Goal: Information Seeking & Learning: Learn about a topic

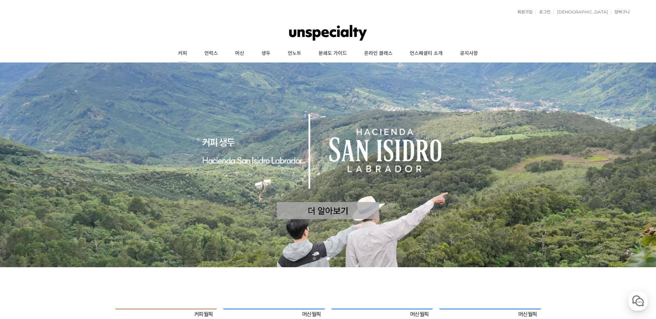
click at [186, 52] on link "커피" at bounding box center [182, 53] width 26 height 17
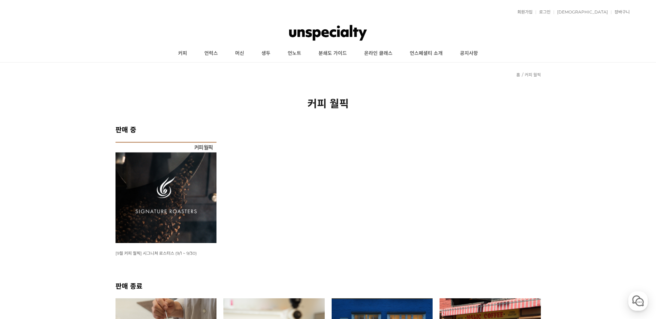
click at [135, 206] on img at bounding box center [165, 192] width 101 height 101
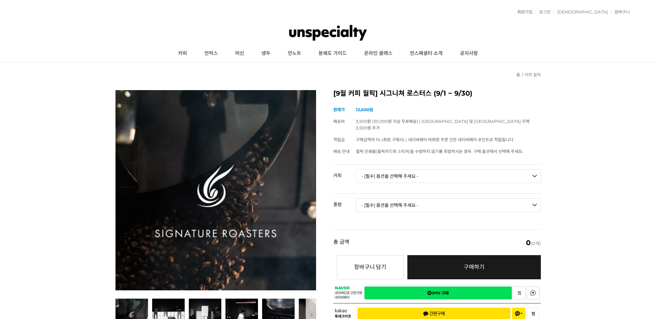
click at [403, 169] on select "- [필수] 옵션을 선택해 주세요 - ------------------- 언스페셜티 분쇄도 가이드 종이(주문 1건당 최대 1개 제공) 월픽 인…" at bounding box center [448, 176] width 185 height 14
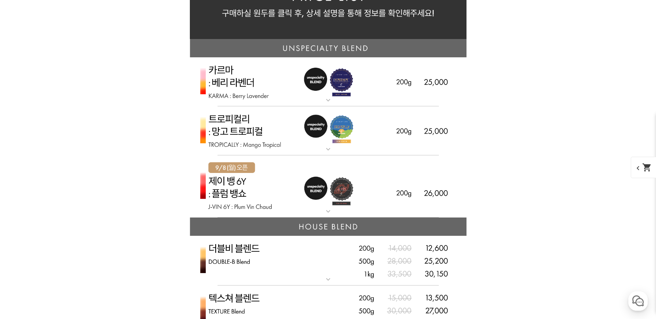
scroll to position [1590, 0]
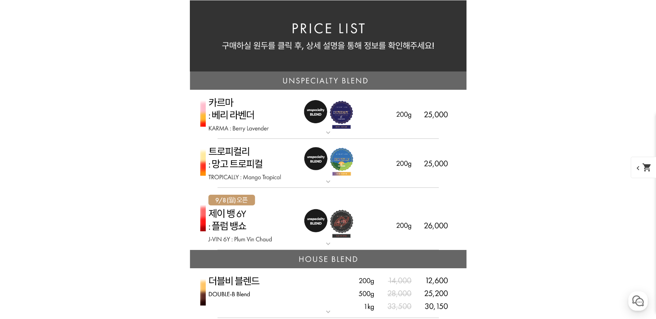
click at [243, 168] on img at bounding box center [328, 163] width 277 height 49
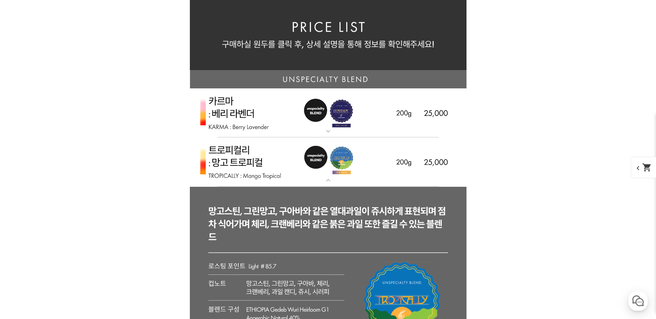
scroll to position [1556, 0]
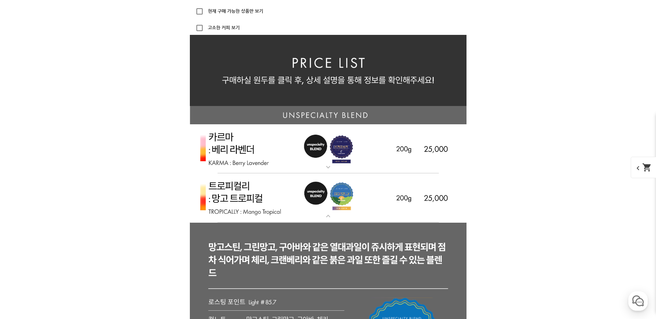
click at [256, 154] on img at bounding box center [328, 148] width 277 height 49
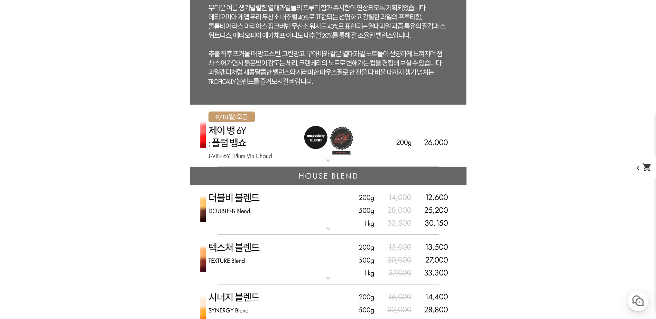
scroll to position [2662, 0]
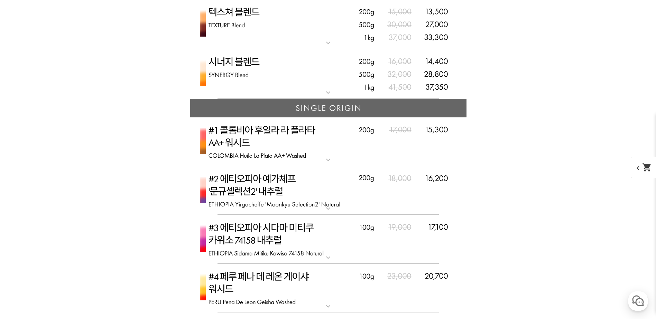
click at [156, 174] on div "게시글 신고하기 신고사유 관련없는 내용 욕설/비방 개인정보유출 광고/홍보글 기타 신고해주신 내용은 쇼핑몰 운영자의 검토 후 내부 운영 정책에 …" at bounding box center [327, 6] width 425 height 4618
click at [316, 187] on img at bounding box center [328, 190] width 277 height 49
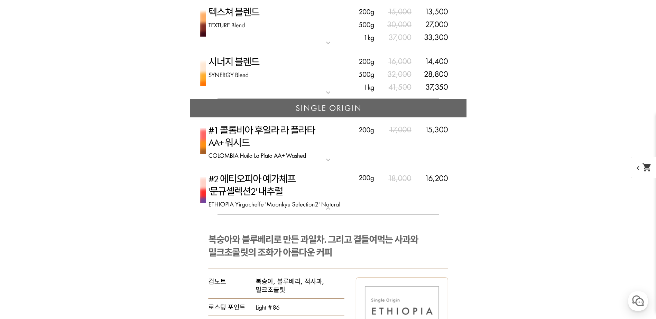
click at [316, 187] on img at bounding box center [328, 190] width 277 height 49
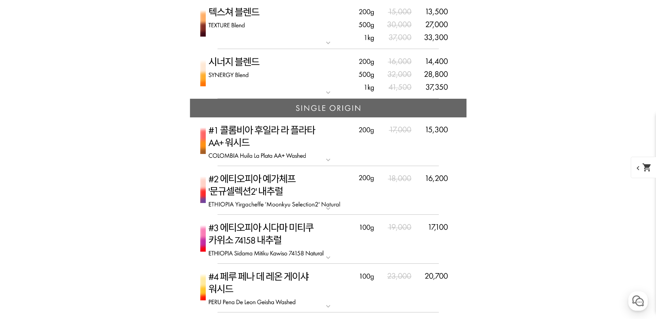
click at [292, 151] on img at bounding box center [328, 142] width 277 height 49
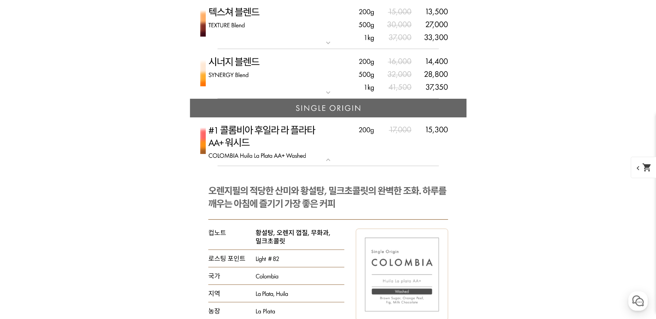
click at [292, 151] on img at bounding box center [328, 142] width 277 height 49
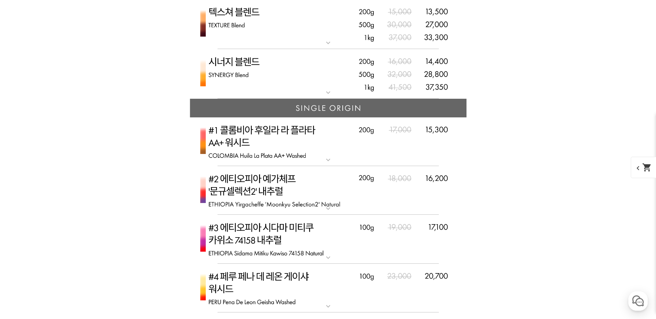
click at [284, 182] on img at bounding box center [328, 190] width 277 height 49
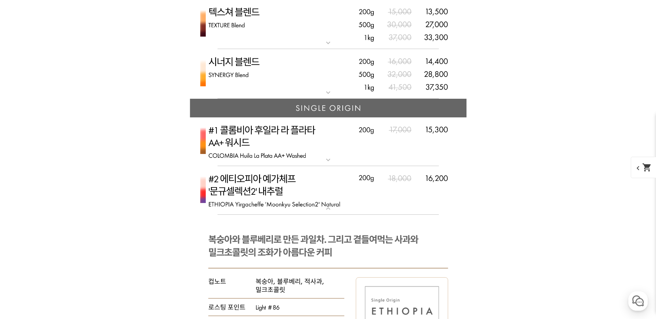
click at [284, 182] on img at bounding box center [328, 190] width 277 height 49
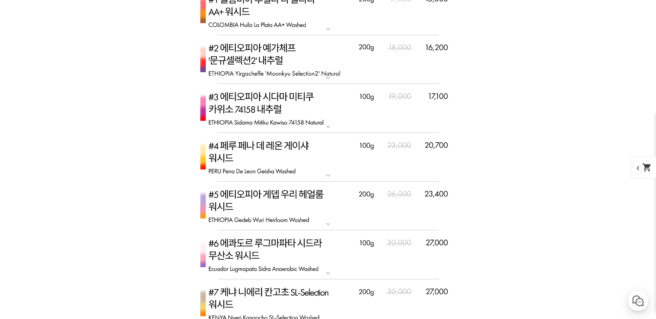
scroll to position [2800, 0]
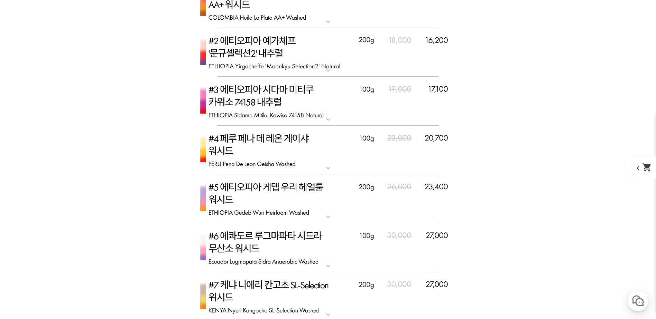
click at [245, 102] on img at bounding box center [328, 101] width 277 height 49
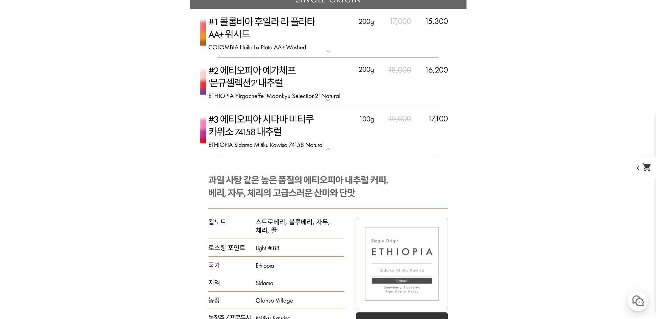
scroll to position [2766, 0]
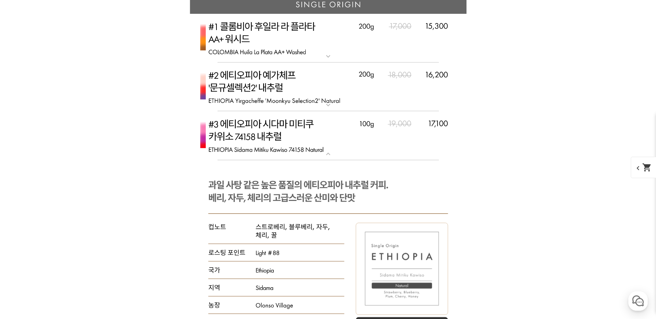
click at [268, 117] on p "#3 에티오피아 시다마 미티쿠 카위소 74158 내추럴" at bounding box center [328, 114] width 277 height 6
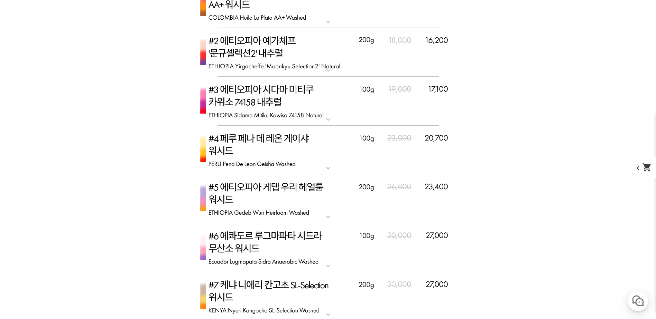
scroll to position [2627, 0]
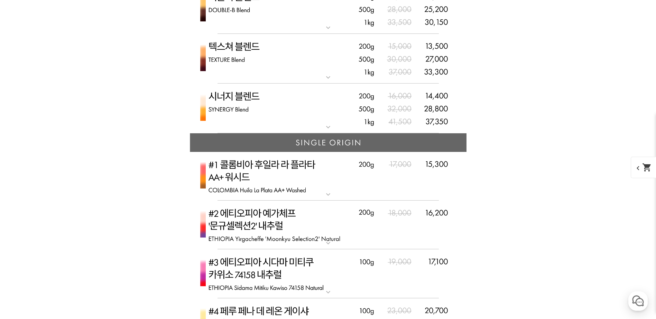
click at [262, 175] on img at bounding box center [328, 176] width 277 height 49
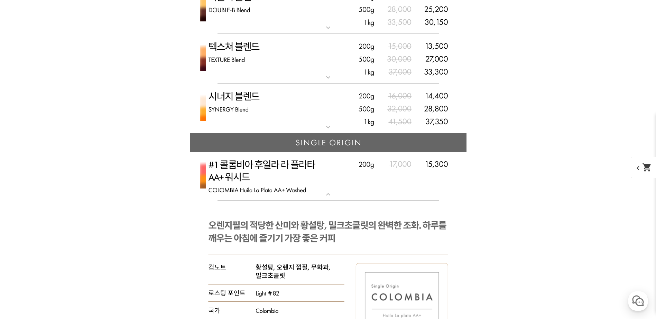
click at [261, 175] on img at bounding box center [328, 176] width 277 height 49
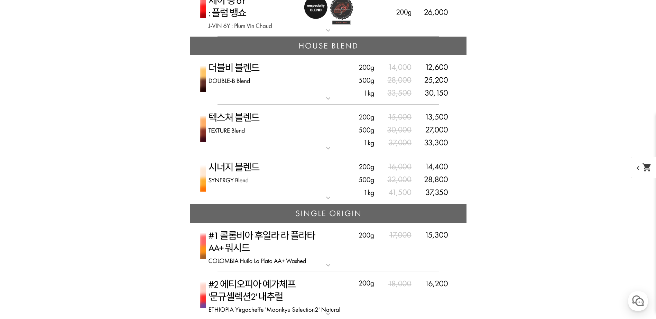
scroll to position [2524, 0]
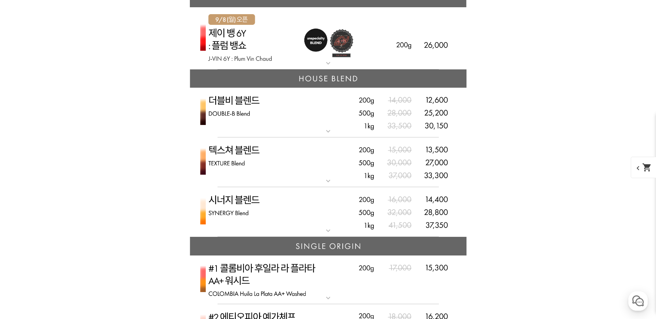
click at [259, 120] on img at bounding box center [328, 113] width 277 height 50
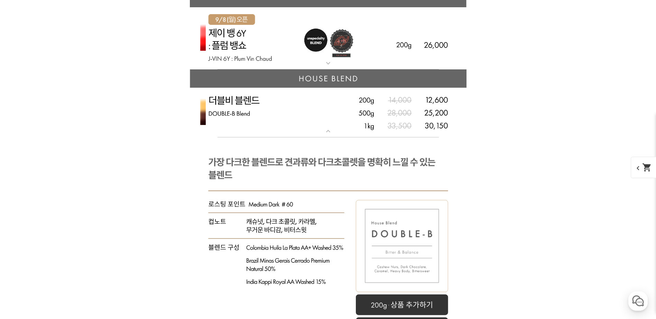
click at [259, 120] on img at bounding box center [328, 113] width 277 height 50
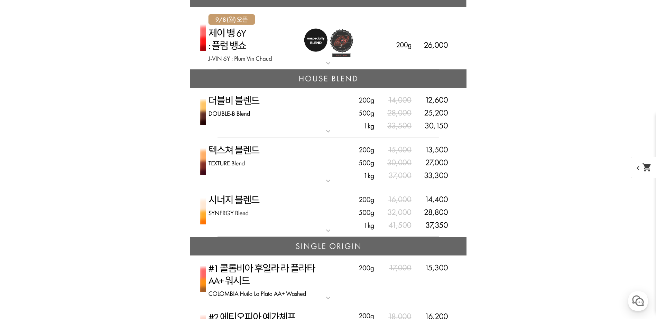
click at [259, 206] on img at bounding box center [328, 212] width 277 height 50
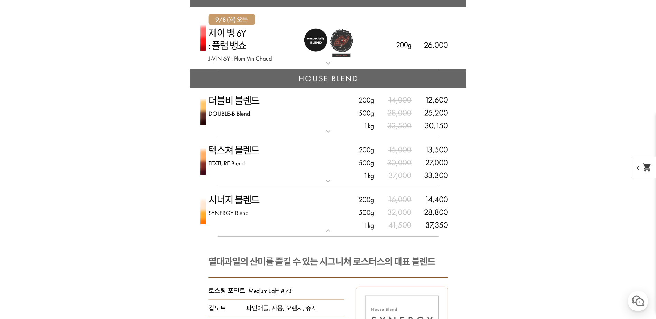
click at [259, 206] on img at bounding box center [328, 212] width 277 height 50
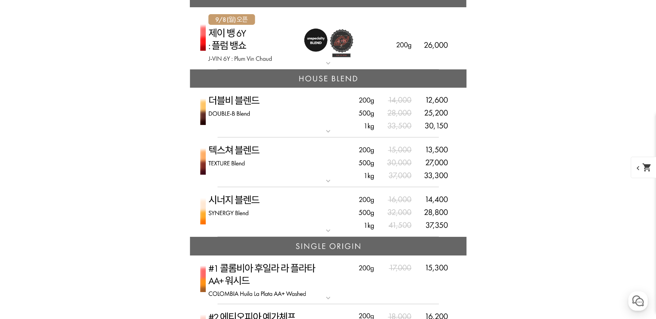
click at [257, 158] on img at bounding box center [328, 163] width 277 height 50
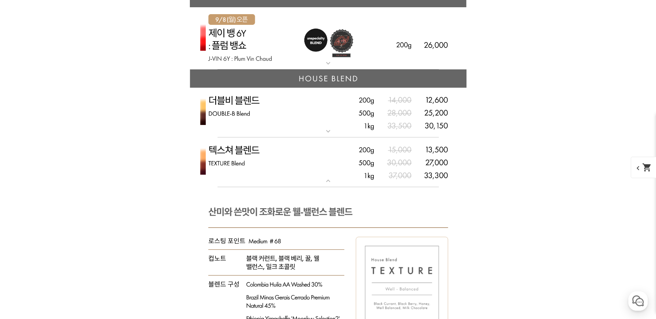
click at [257, 158] on img at bounding box center [328, 163] width 277 height 50
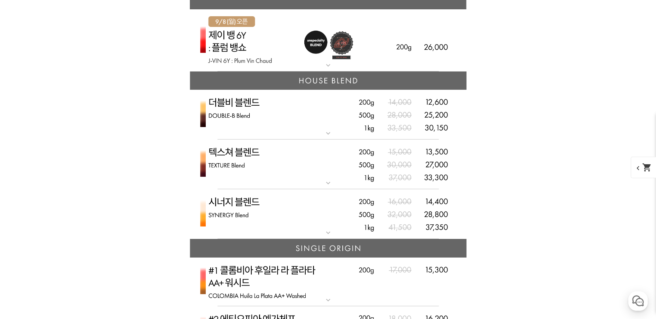
scroll to position [2420, 0]
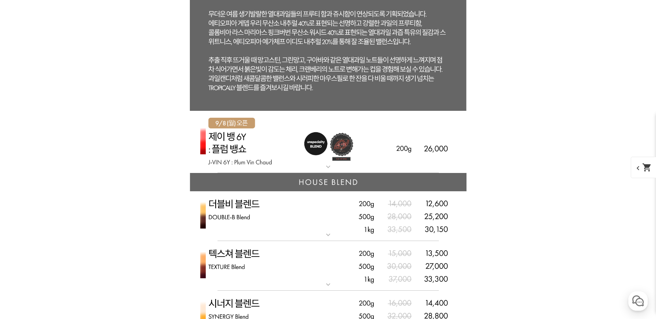
click at [261, 147] on img at bounding box center [328, 142] width 277 height 63
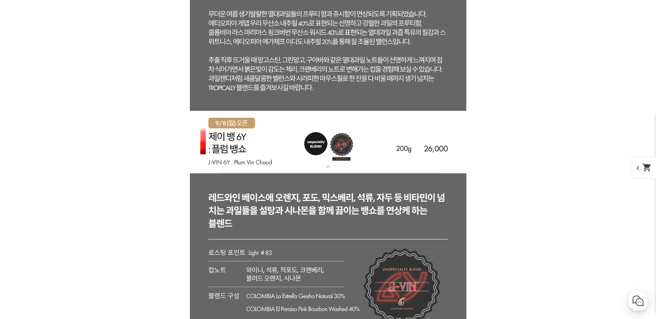
click at [261, 147] on img at bounding box center [328, 142] width 277 height 63
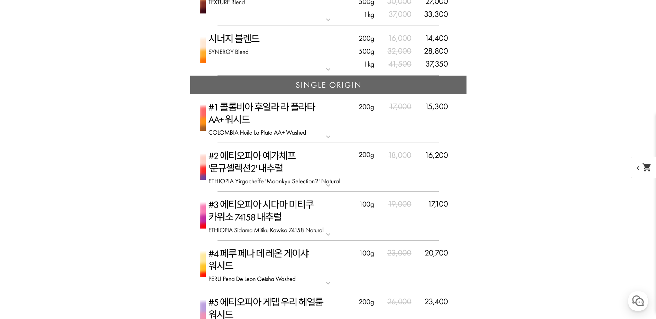
scroll to position [2696, 0]
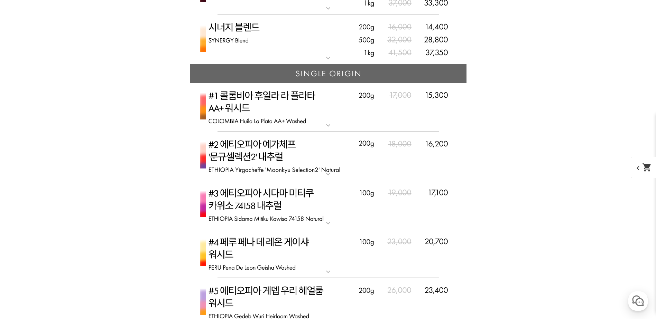
click at [275, 103] on img at bounding box center [328, 107] width 277 height 49
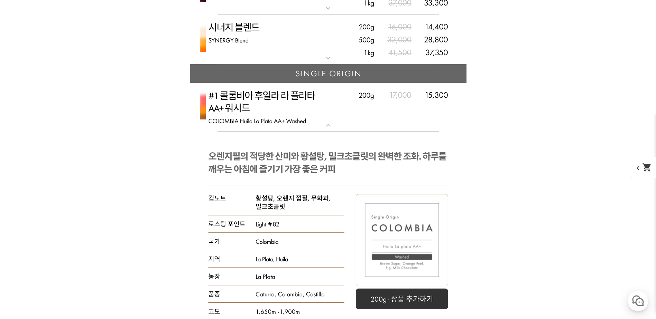
click at [275, 103] on img at bounding box center [328, 107] width 277 height 49
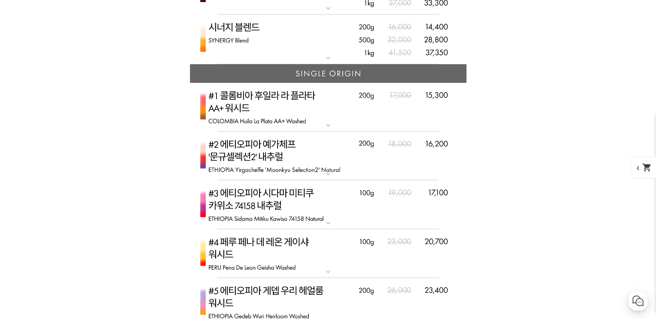
click at [275, 103] on img at bounding box center [328, 107] width 277 height 49
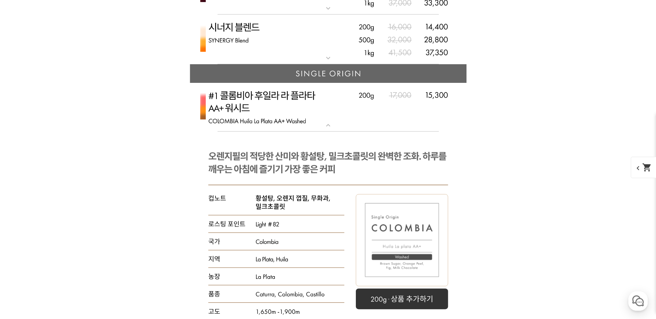
click at [275, 103] on img at bounding box center [328, 107] width 277 height 49
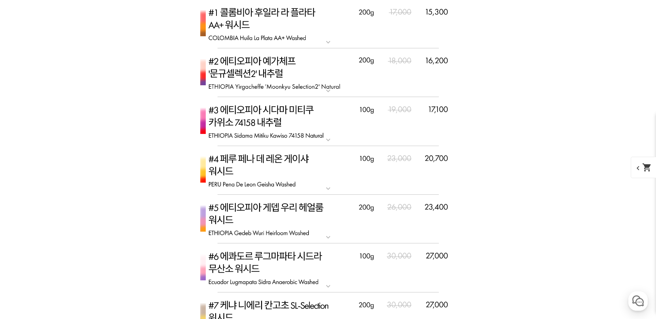
scroll to position [2869, 0]
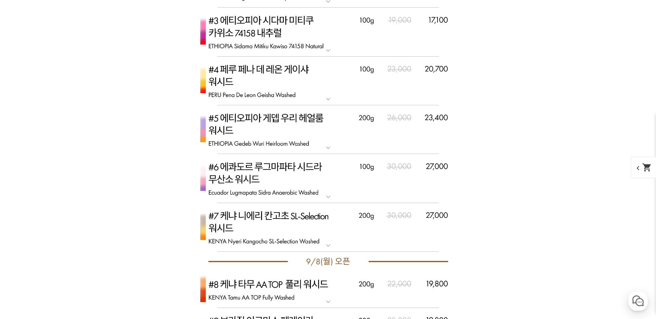
click at [239, 93] on img at bounding box center [328, 81] width 277 height 49
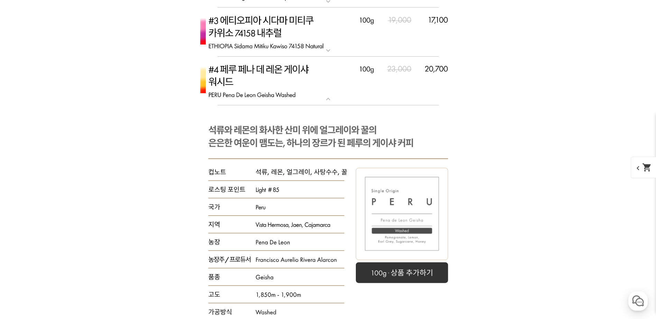
click at [239, 93] on img at bounding box center [328, 81] width 277 height 49
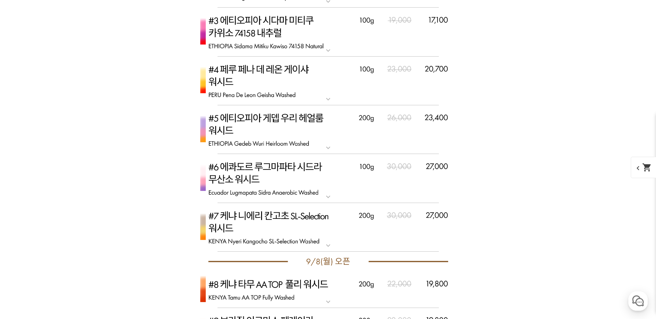
click at [279, 129] on img at bounding box center [328, 129] width 277 height 49
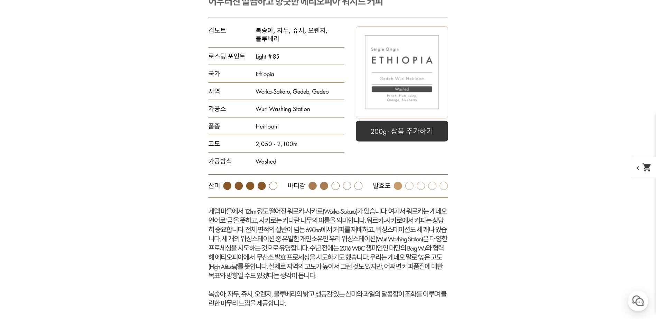
scroll to position [3045, 0]
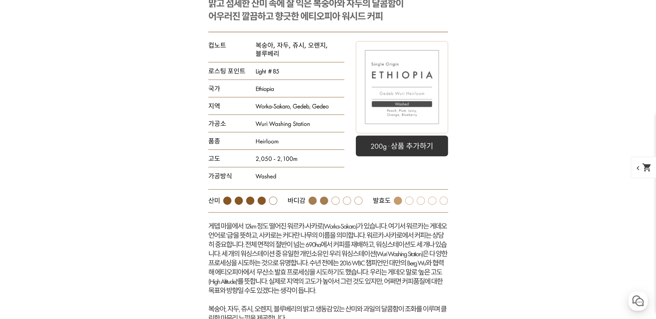
click at [276, 114] on rect at bounding box center [328, 160] width 277 height 363
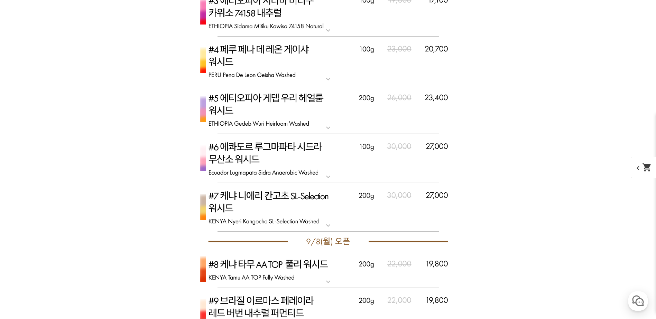
scroll to position [2872, 0]
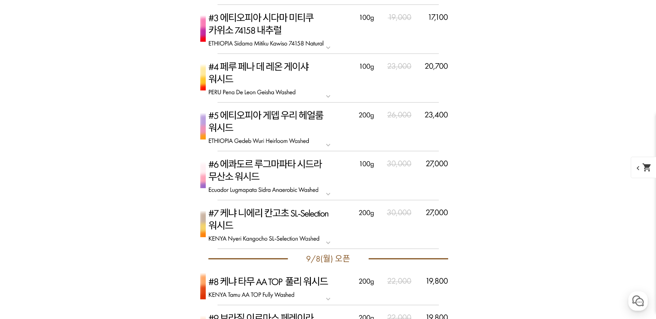
click at [254, 171] on img at bounding box center [328, 175] width 277 height 49
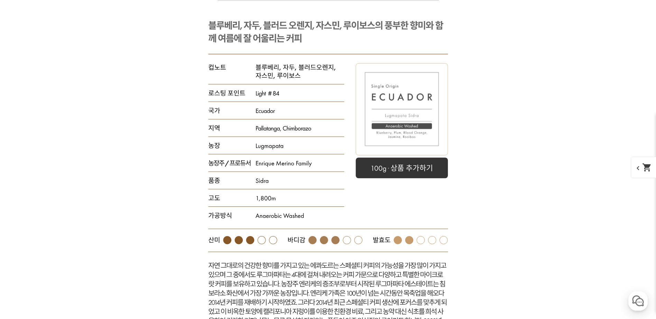
scroll to position [3079, 0]
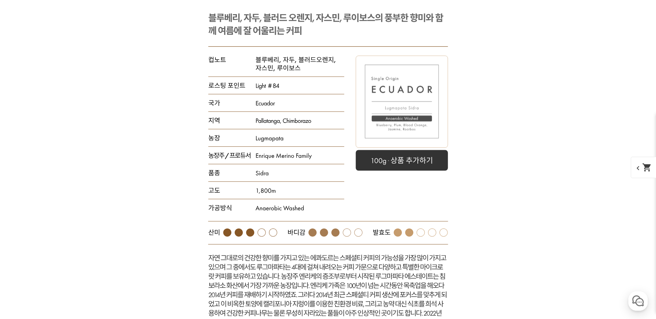
click at [282, 114] on rect at bounding box center [328, 192] width 277 height 399
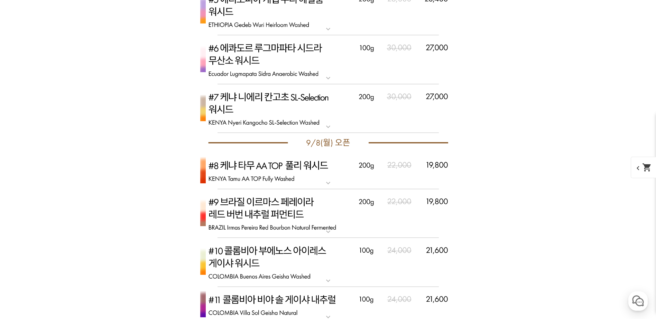
scroll to position [2976, 0]
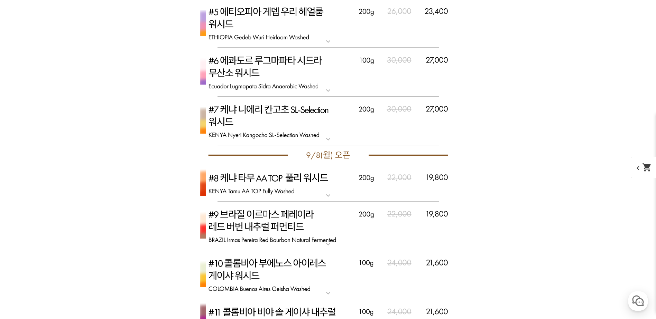
click at [259, 63] on img at bounding box center [328, 72] width 277 height 49
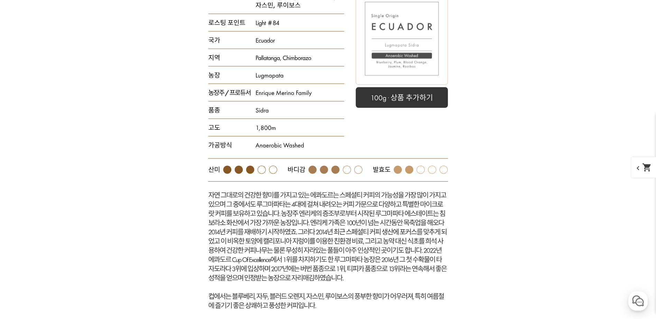
scroll to position [3149, 0]
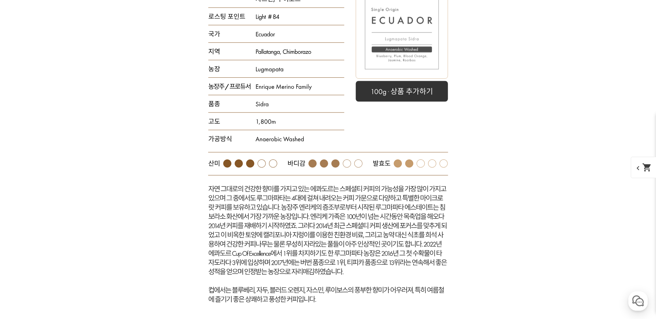
click at [305, 218] on rect at bounding box center [328, 123] width 277 height 399
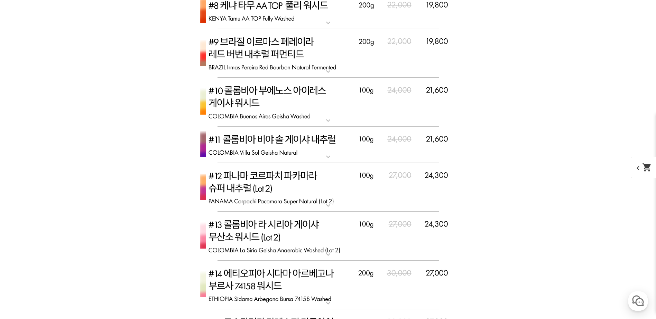
scroll to position [3010, 0]
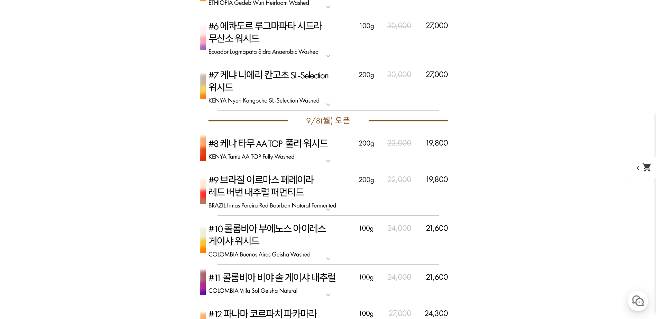
click at [244, 97] on img at bounding box center [328, 86] width 277 height 49
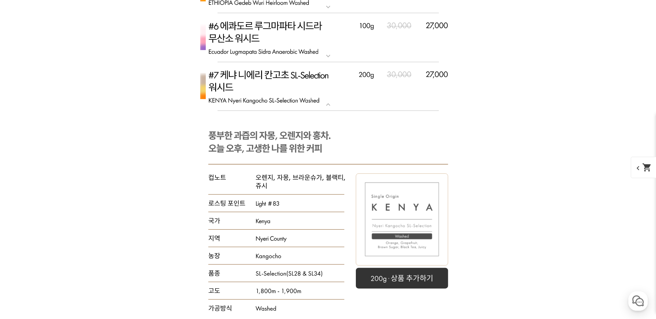
click at [295, 67] on p "#7 케냐 니에리 칸고초 SL-Selection 워시드" at bounding box center [328, 65] width 277 height 6
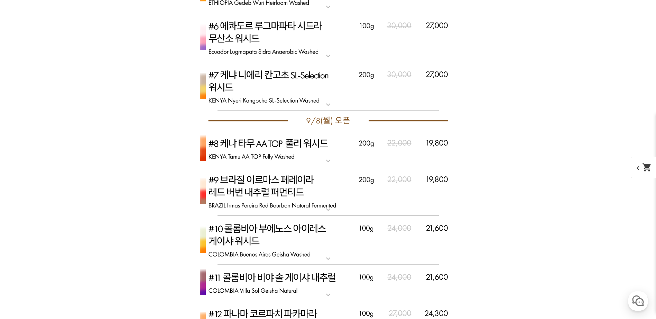
click at [288, 156] on img at bounding box center [328, 149] width 277 height 37
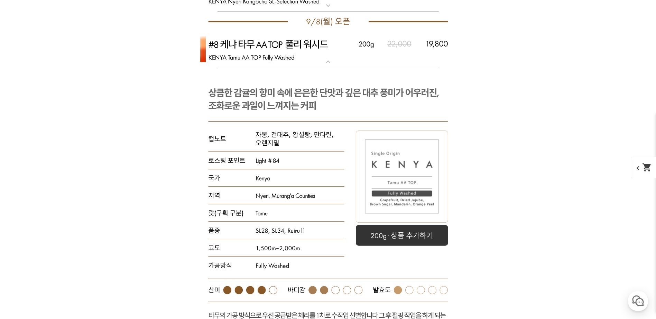
scroll to position [3114, 0]
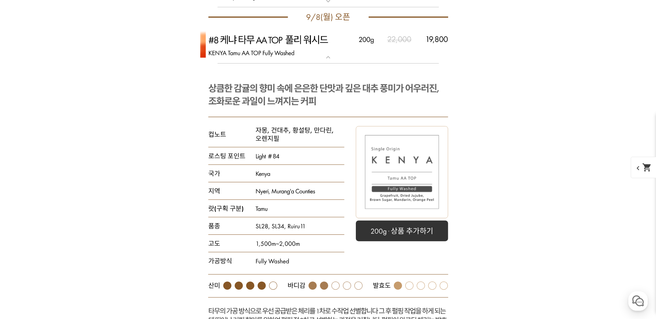
click at [279, 56] on img at bounding box center [328, 45] width 277 height 37
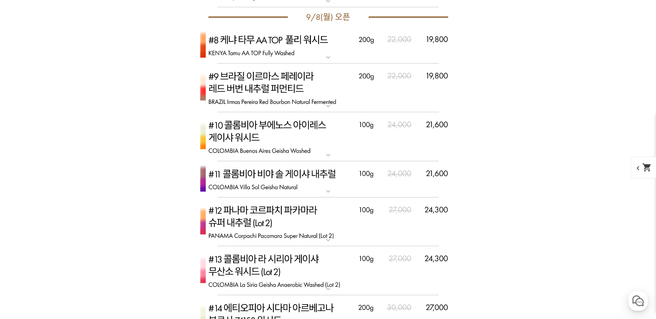
click at [309, 137] on img at bounding box center [328, 136] width 277 height 49
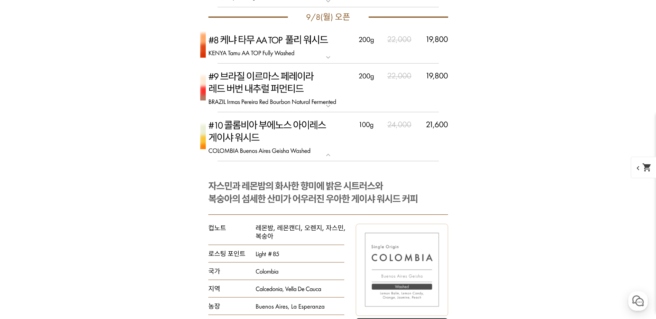
click at [309, 137] on img at bounding box center [328, 136] width 277 height 49
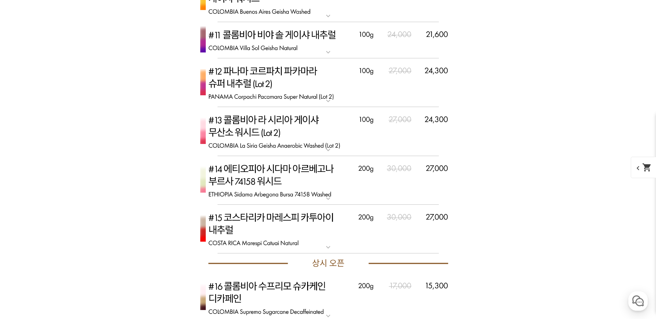
scroll to position [3252, 0]
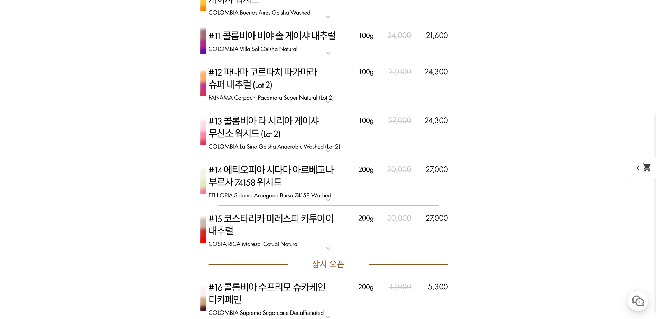
click at [298, 135] on img at bounding box center [328, 132] width 277 height 49
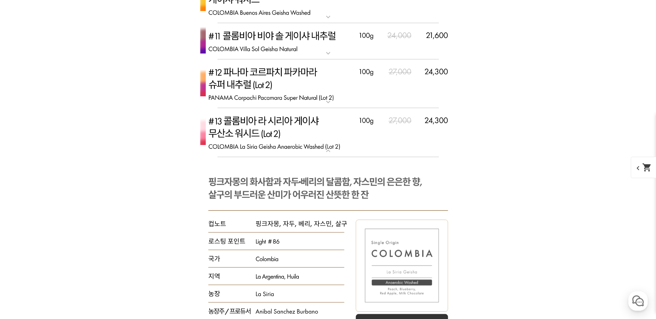
click at [297, 130] on img at bounding box center [328, 132] width 277 height 49
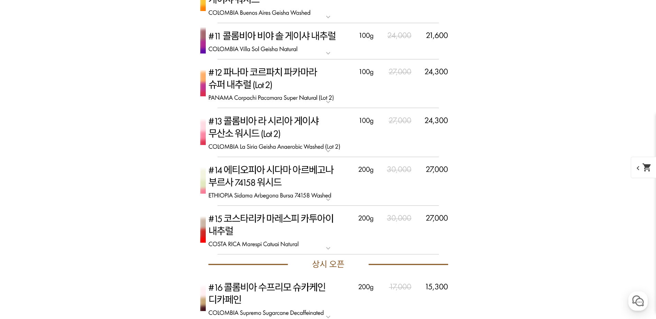
click at [298, 77] on img at bounding box center [328, 83] width 277 height 49
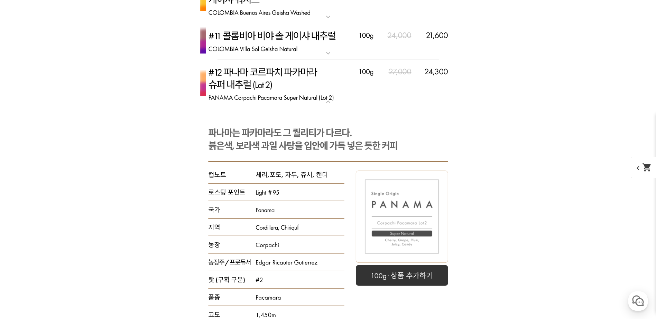
click at [298, 77] on img at bounding box center [328, 83] width 277 height 49
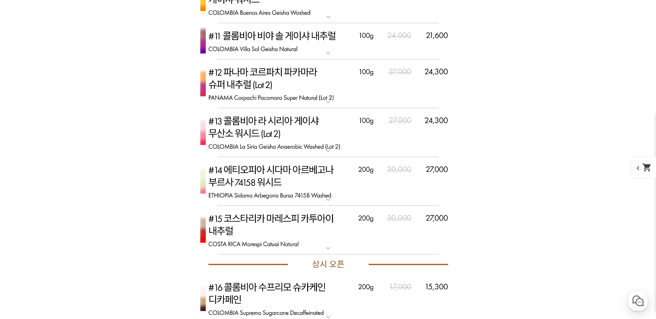
click at [265, 182] on img at bounding box center [328, 181] width 277 height 49
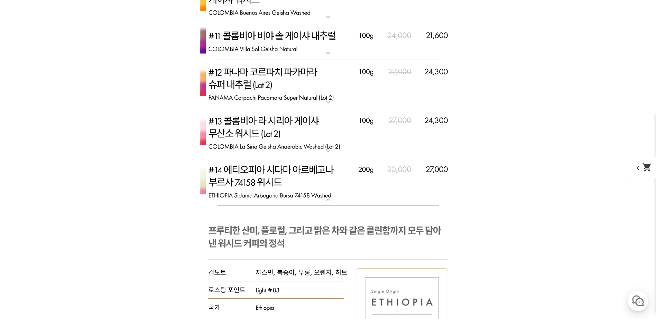
click at [264, 183] on img at bounding box center [328, 181] width 277 height 49
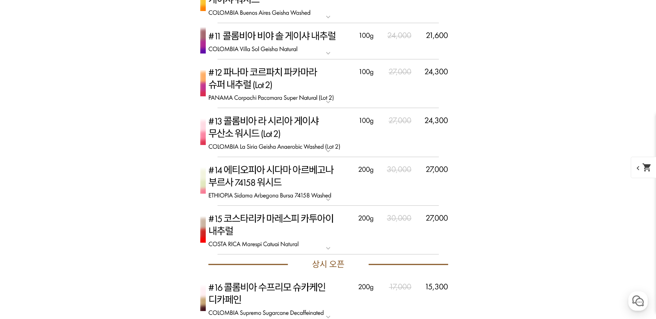
click at [258, 211] on p "[9.8 오픈] #15 코스타리카 마레스피 카투아이 내추럴" at bounding box center [328, 209] width 277 height 6
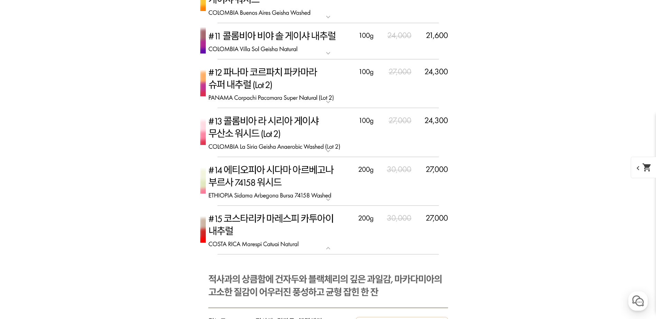
click at [311, 229] on img at bounding box center [328, 230] width 277 height 49
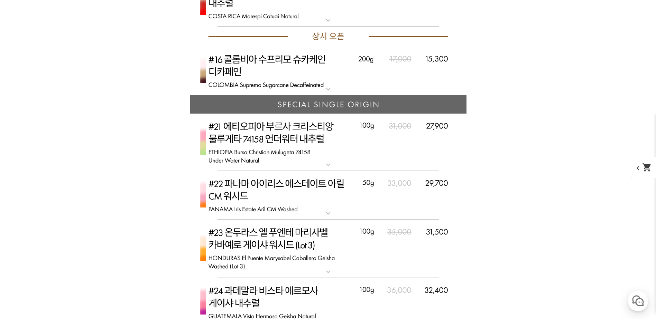
scroll to position [3529, 0]
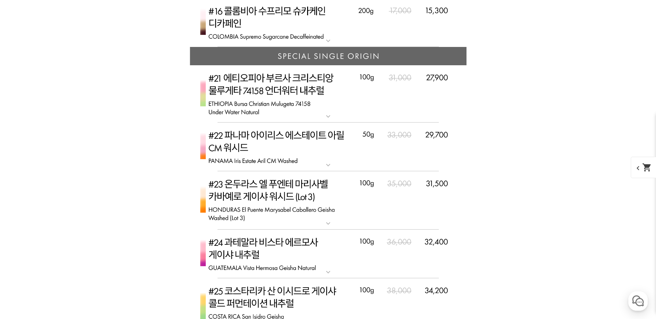
click at [258, 96] on img at bounding box center [328, 93] width 277 height 57
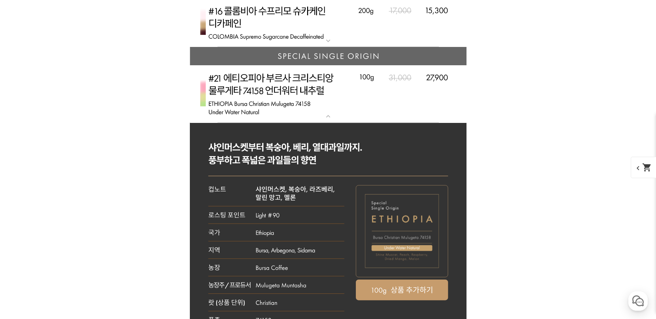
click at [260, 96] on img at bounding box center [328, 93] width 277 height 57
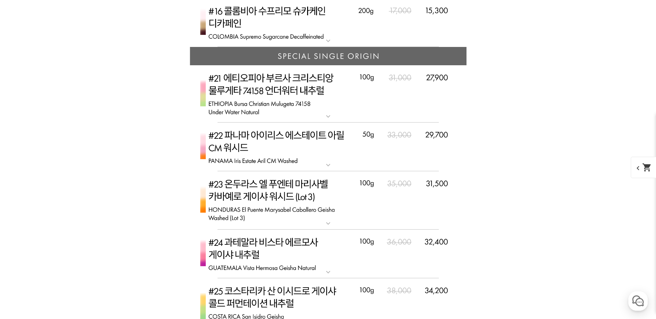
scroll to position [3702, 0]
